Goal: Task Accomplishment & Management: Complete application form

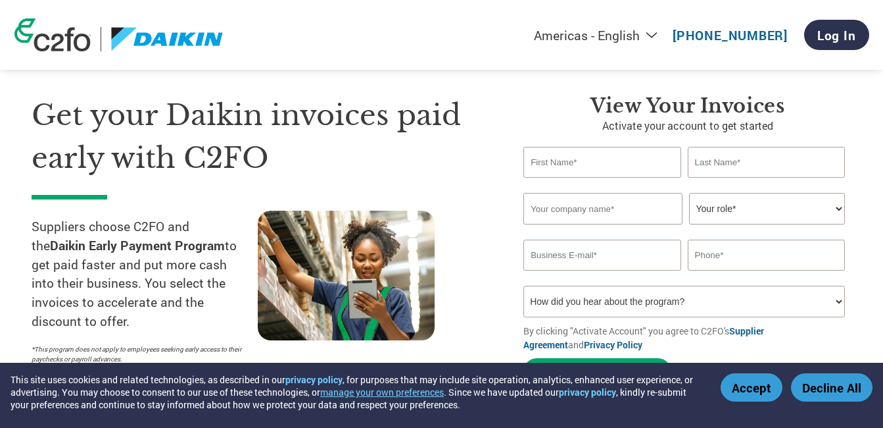
scroll to position [31, 0]
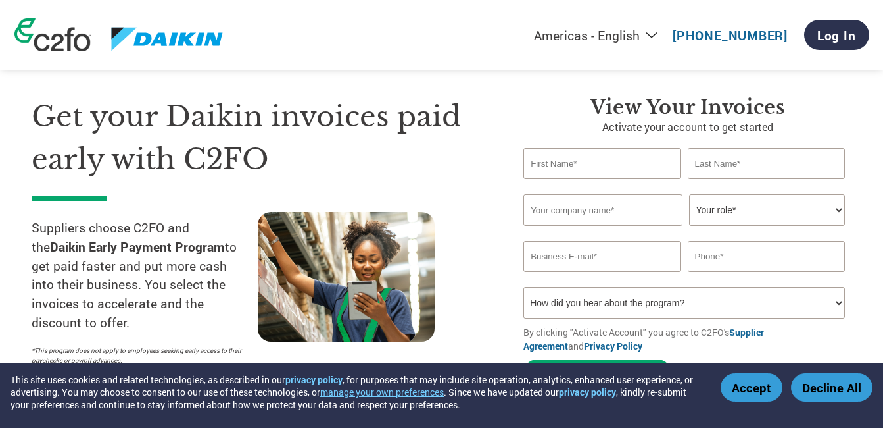
click at [622, 163] on input "text" at bounding box center [602, 163] width 157 height 31
type input "Dipesh"
type input "Mangla"
paste input "Computers Network & Telecom India Pvt. Ltd."
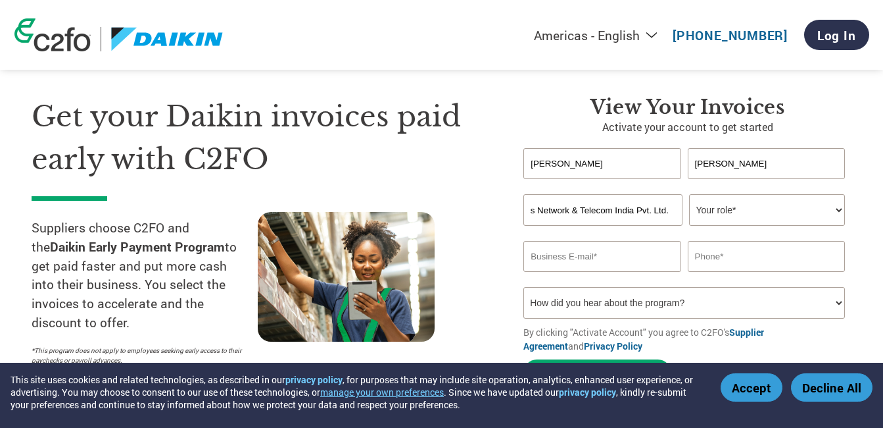
type input "COMPUTERS NETWORK & TELECOM INDIA PVT. LTD."
click at [777, 209] on select "Your role* CFO Controller Credit Manager Finance Director Treasurer CEO Preside…" at bounding box center [767, 210] width 156 height 32
select select "CEO"
click at [689, 194] on select "Your role* CFO Controller Credit Manager Finance Director Treasurer CEO Preside…" at bounding box center [767, 210] width 156 height 32
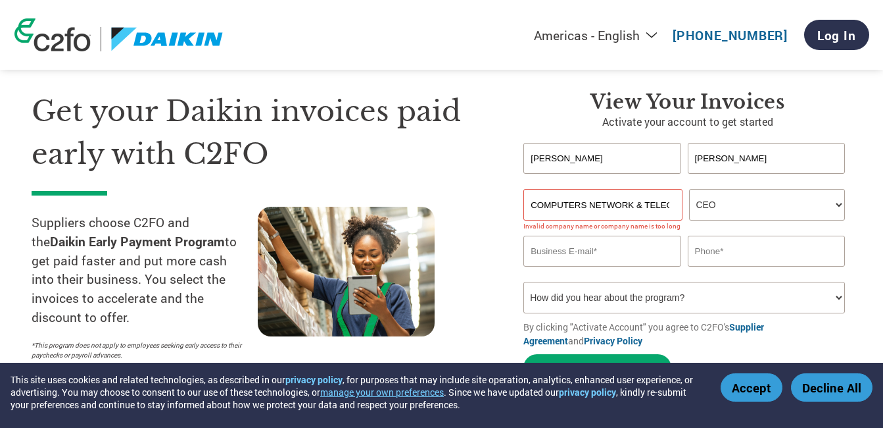
scroll to position [35, 0]
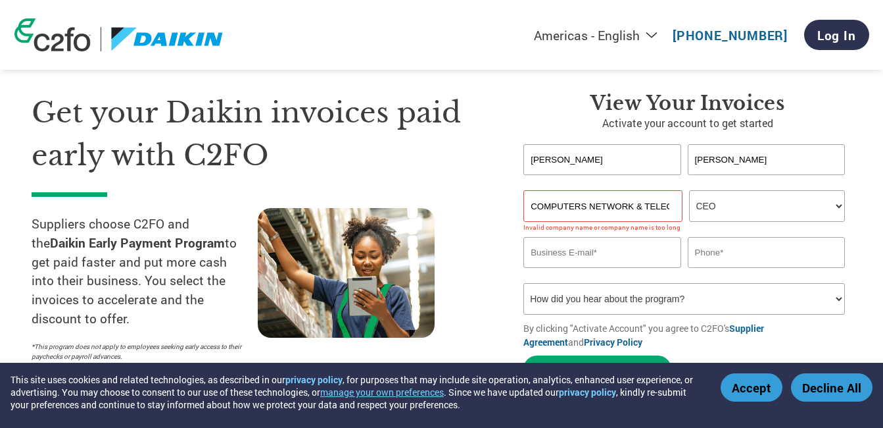
click at [640, 207] on input "COMPUTERS NETWORK & TELECOM INDIA PVT. LTD." at bounding box center [603, 206] width 159 height 32
type input "COMPUTERS NETWORK AND TELECOM INDIA PVT. LTD."
click at [601, 251] on input "email" at bounding box center [602, 252] width 157 height 31
type input "accounts@cntindia.net"
click at [736, 258] on input "text" at bounding box center [766, 252] width 157 height 31
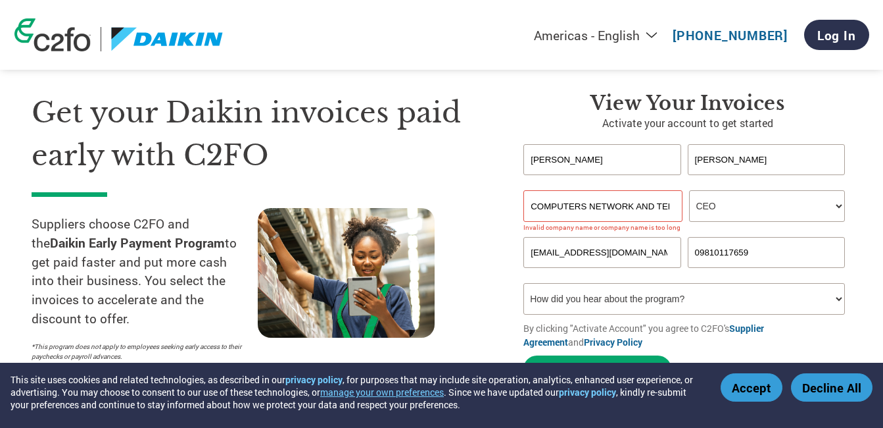
click at [700, 249] on input "09810117659" at bounding box center [766, 252] width 157 height 31
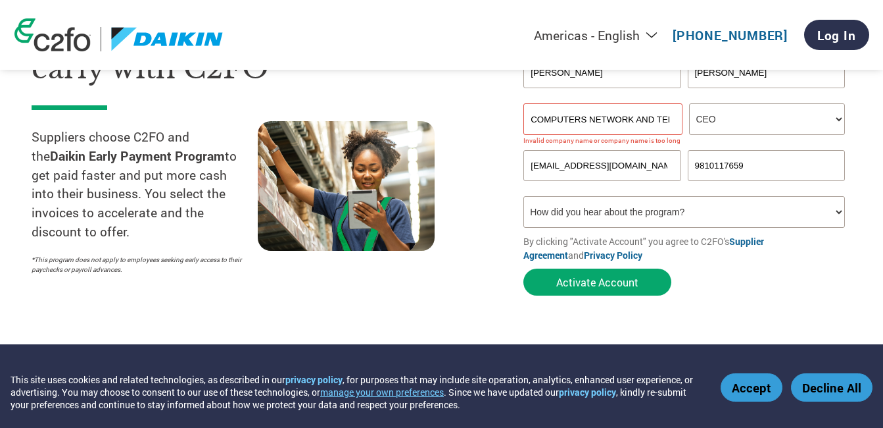
scroll to position [123, 0]
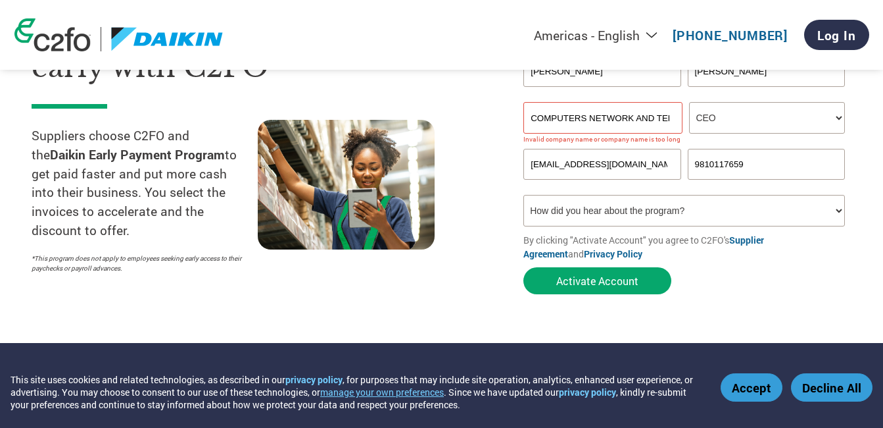
type input "9810117659"
click at [709, 213] on select "How did you hear about the program? Received a letter Email Social Media Online…" at bounding box center [685, 211] width 322 height 32
select select "Email"
click at [524, 195] on select "How did you hear about the program? Received a letter Email Social Media Online…" at bounding box center [685, 211] width 322 height 32
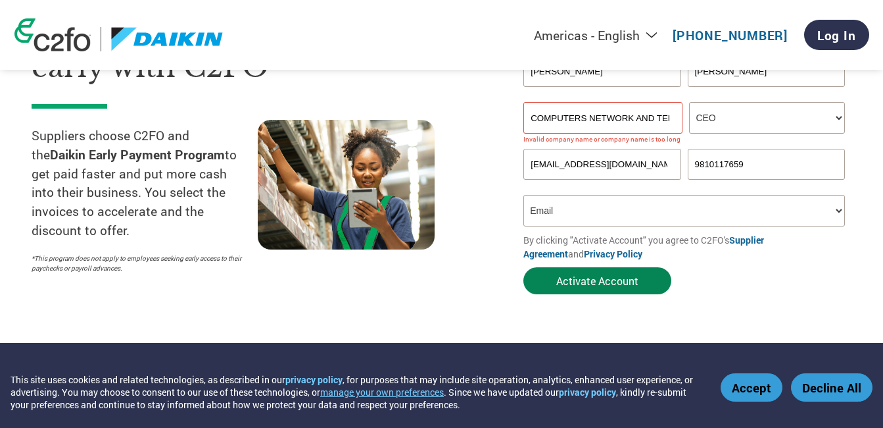
click at [616, 274] on button "Activate Account" at bounding box center [598, 280] width 148 height 27
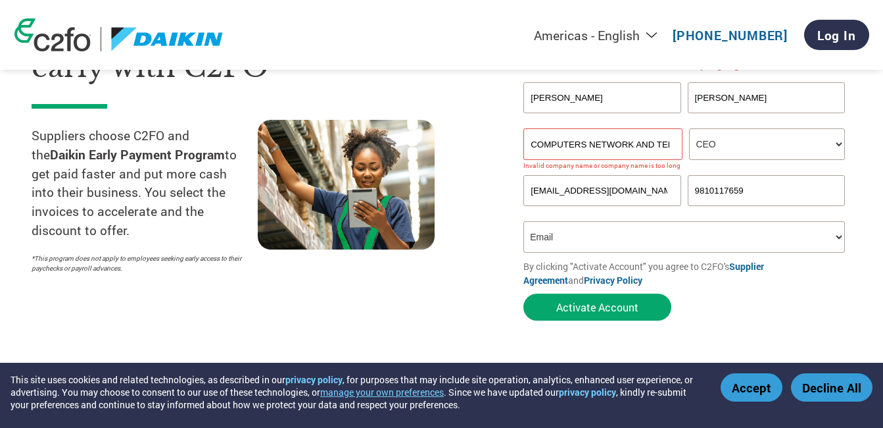
click at [582, 143] on input "COMPUTERS NETWORK AND TELECOM INDIA PVT. LTD." at bounding box center [603, 144] width 159 height 32
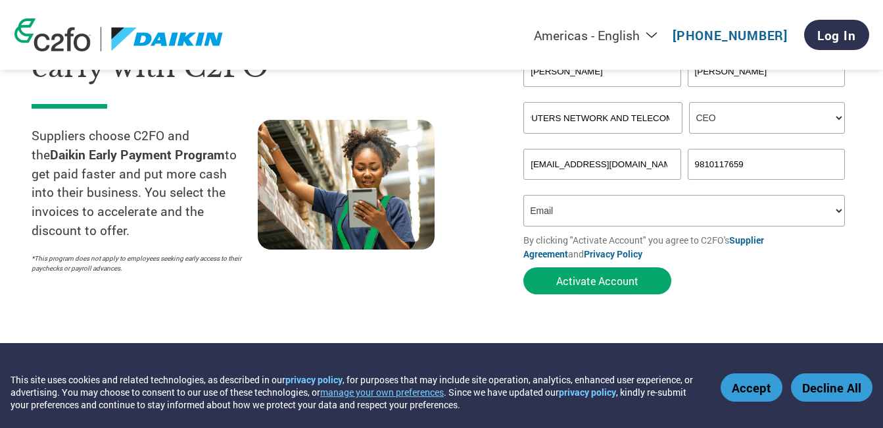
scroll to position [0, 0]
click at [614, 276] on button "Activate Account" at bounding box center [598, 280] width 148 height 27
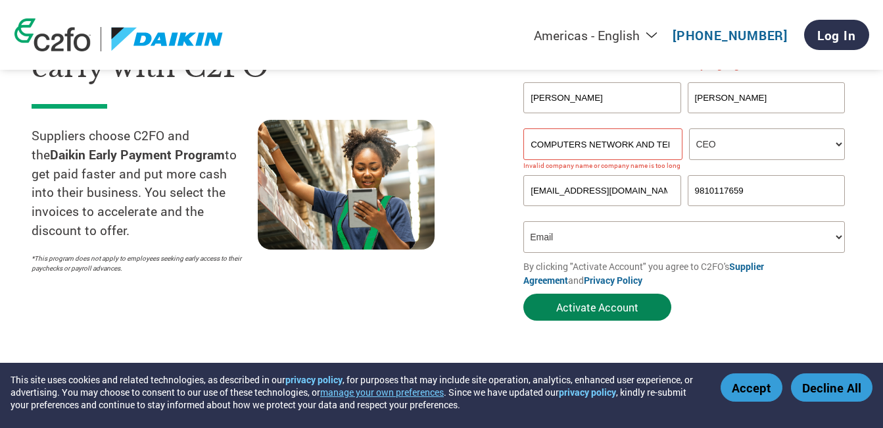
click at [572, 301] on button "Activate Account" at bounding box center [598, 306] width 148 height 27
click at [633, 143] on input "COMPUTERS NETWORK AND TELECOM INDIA PVT LTD" at bounding box center [603, 144] width 159 height 32
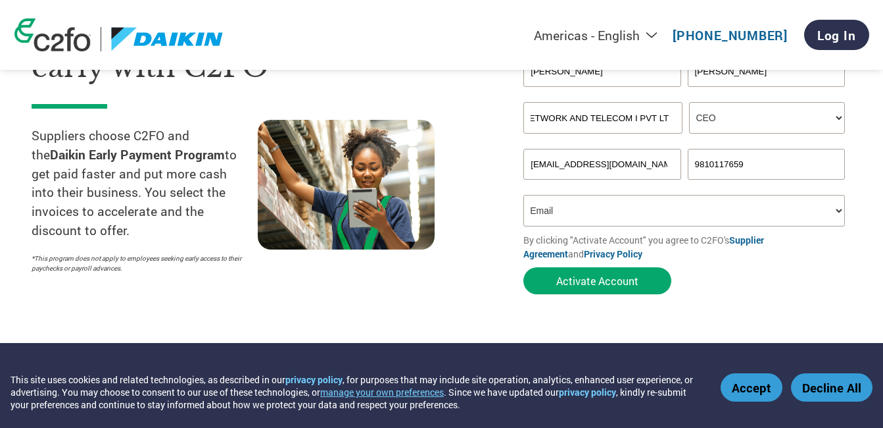
scroll to position [0, 73]
type input "COMPUTERS NETWORK AND TELECOM I PVT LTD"
click at [607, 278] on button "Activate Account" at bounding box center [598, 280] width 148 height 27
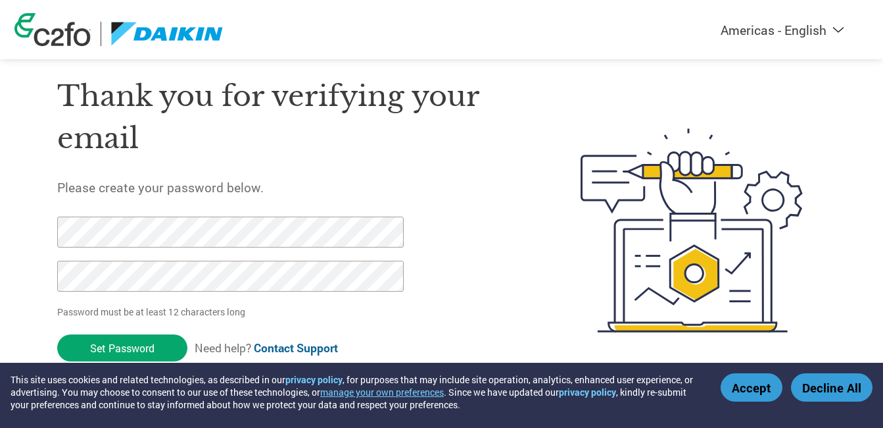
scroll to position [39, 0]
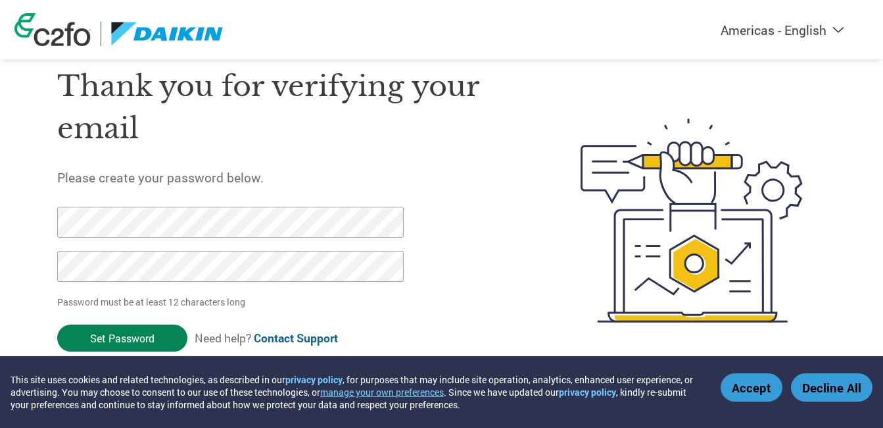
click at [138, 328] on input "Set Password" at bounding box center [122, 337] width 130 height 27
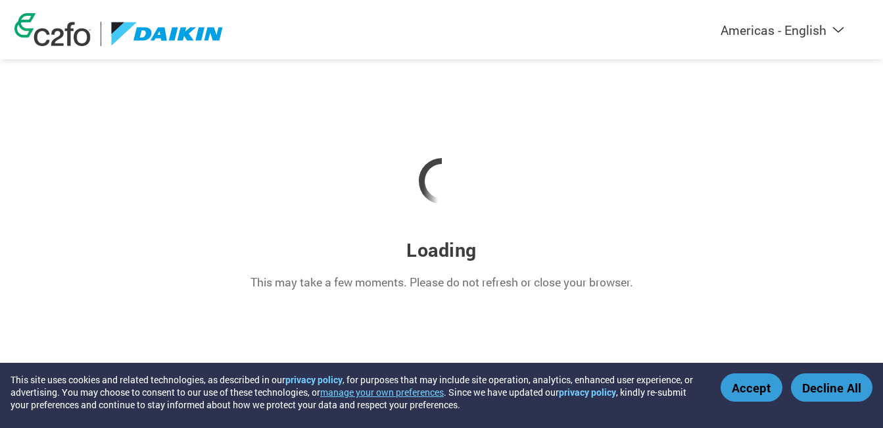
scroll to position [0, 0]
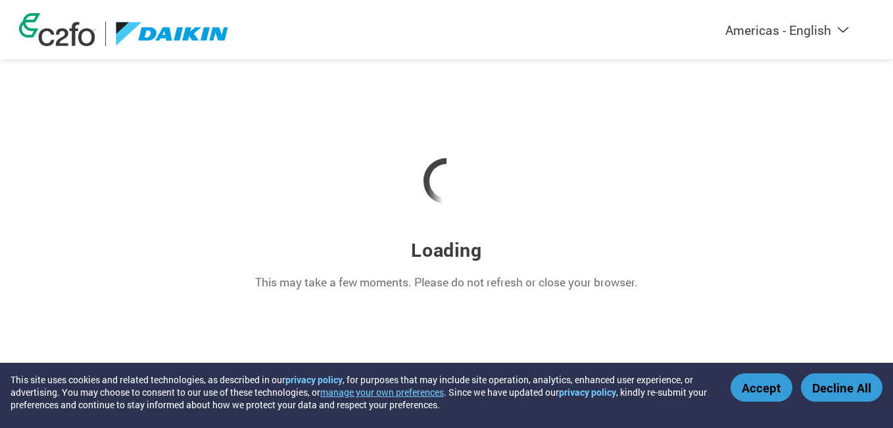
click at [781, 391] on button "Accept" at bounding box center [762, 387] width 62 height 28
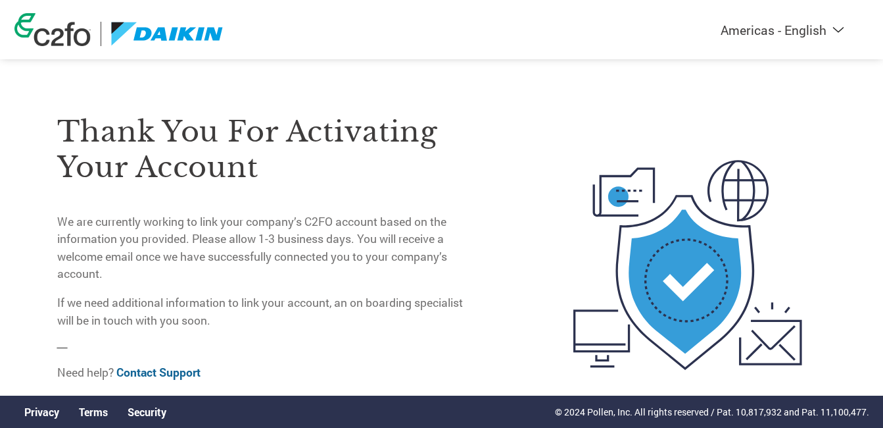
click at [835, 24] on select "Americas - English Américas - Español Américas - Português Amériques - Français…" at bounding box center [701, 30] width 305 height 16
click at [633, 22] on select "Americas - English Américas - Español Américas - Português Amériques - Français…" at bounding box center [701, 30] width 305 height 16
click at [179, 373] on link "Contact Support" at bounding box center [158, 371] width 84 height 15
click at [88, 43] on img at bounding box center [52, 29] width 76 height 33
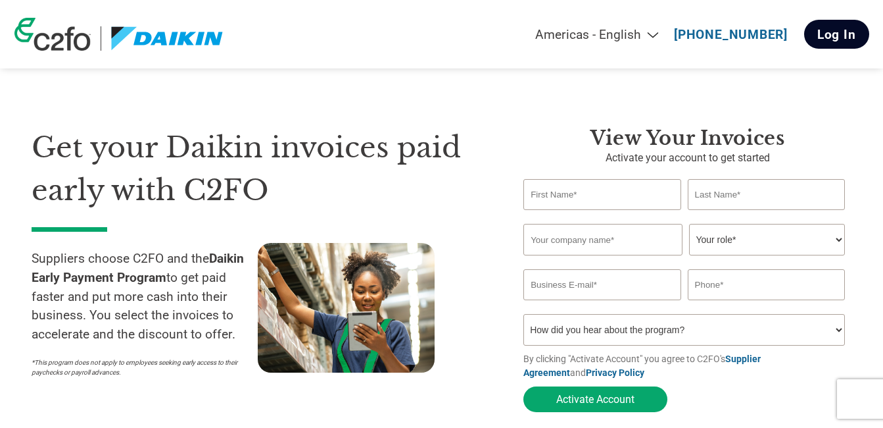
click at [838, 28] on link "Log In" at bounding box center [836, 34] width 65 height 29
